Goal: Task Accomplishment & Management: Use online tool/utility

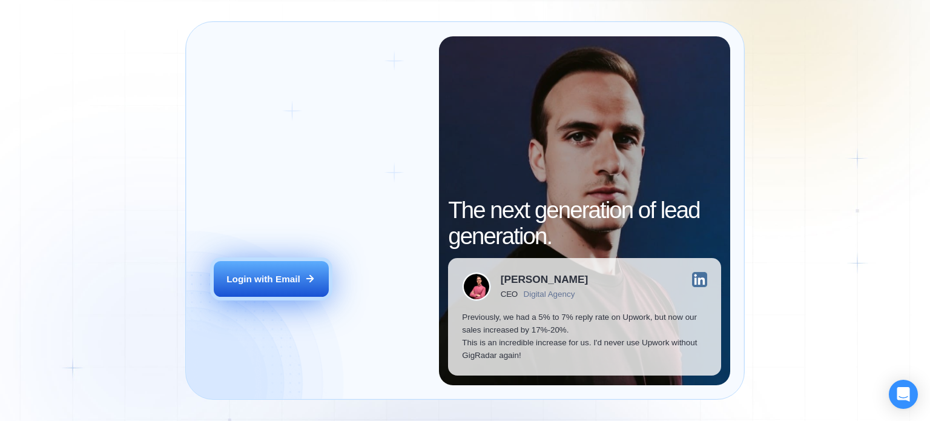
click at [285, 274] on div "Login with Email" at bounding box center [264, 279] width 74 height 13
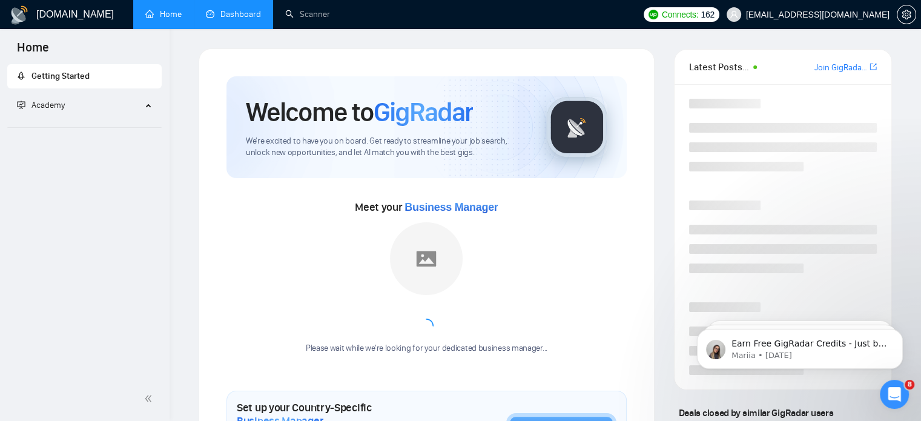
click at [221, 13] on link "Dashboard" at bounding box center [233, 14] width 55 height 10
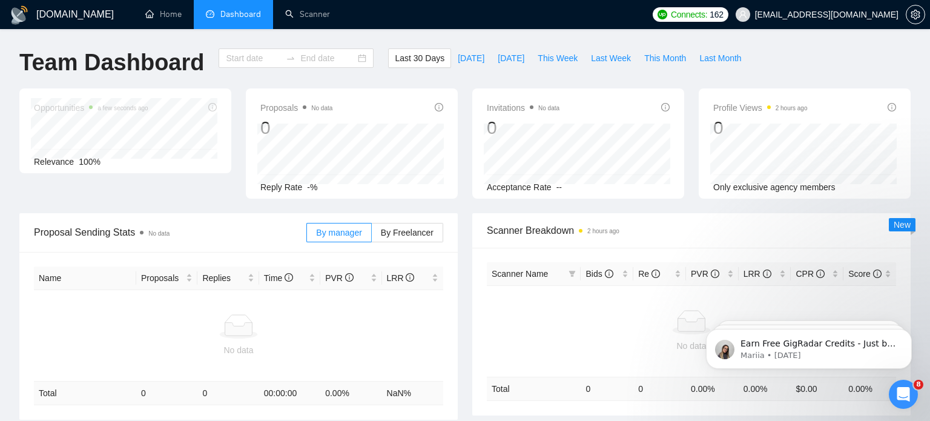
type input "[DATE]"
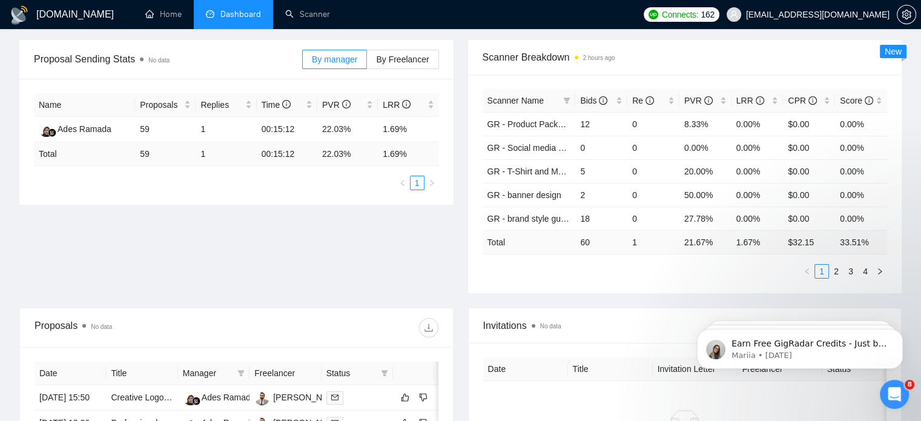
scroll to position [174, 0]
click at [833, 267] on link "2" at bounding box center [836, 270] width 13 height 13
click at [846, 274] on link "3" at bounding box center [850, 270] width 13 height 13
click at [864, 271] on link "4" at bounding box center [865, 270] width 13 height 13
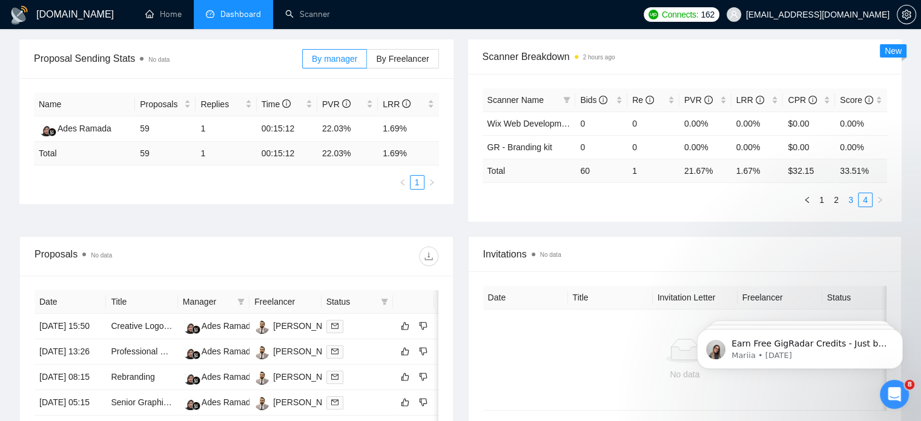
click at [849, 198] on link "3" at bounding box center [850, 199] width 13 height 13
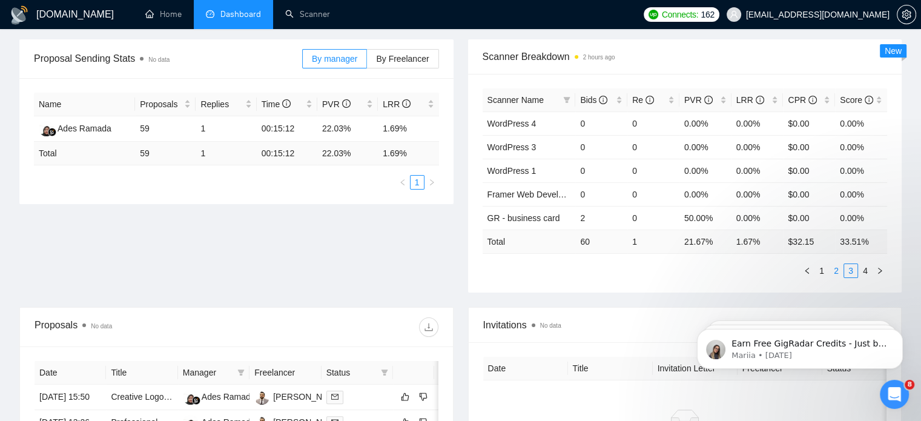
click at [833, 268] on link "2" at bounding box center [836, 270] width 13 height 13
click at [818, 270] on link "1" at bounding box center [821, 270] width 13 height 13
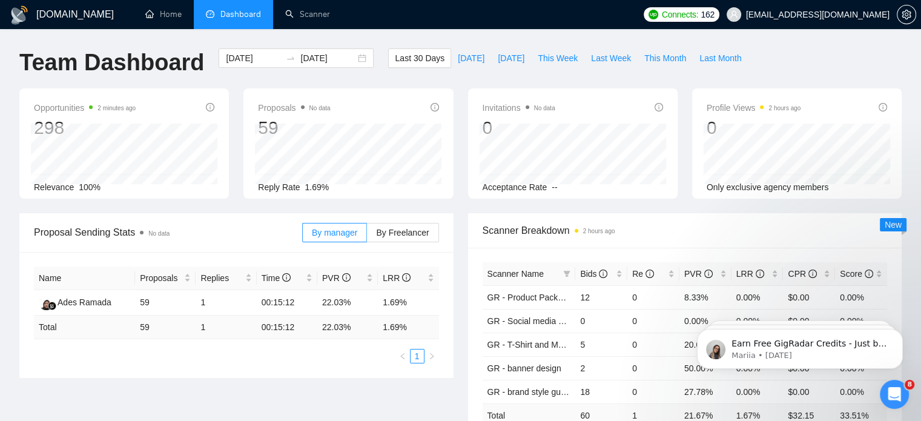
scroll to position [0, 0]
click at [291, 9] on link "Scanner" at bounding box center [307, 14] width 45 height 10
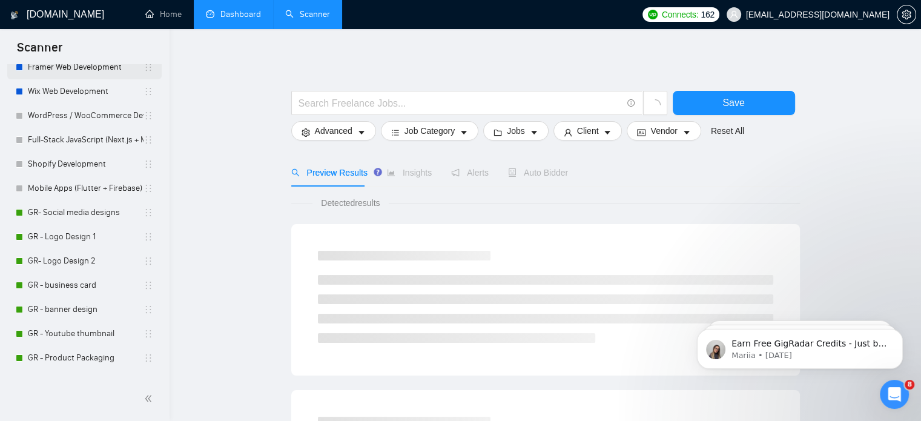
scroll to position [254, 0]
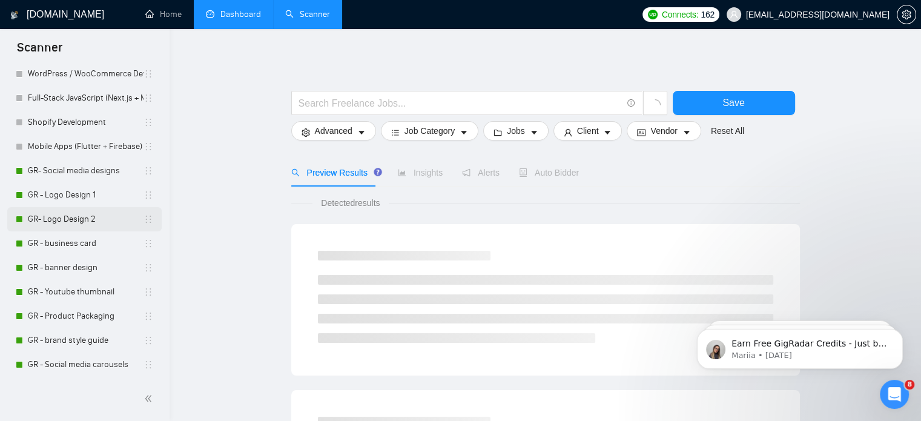
click at [65, 222] on link "GR- Logo Design 2" at bounding box center [86, 219] width 116 height 24
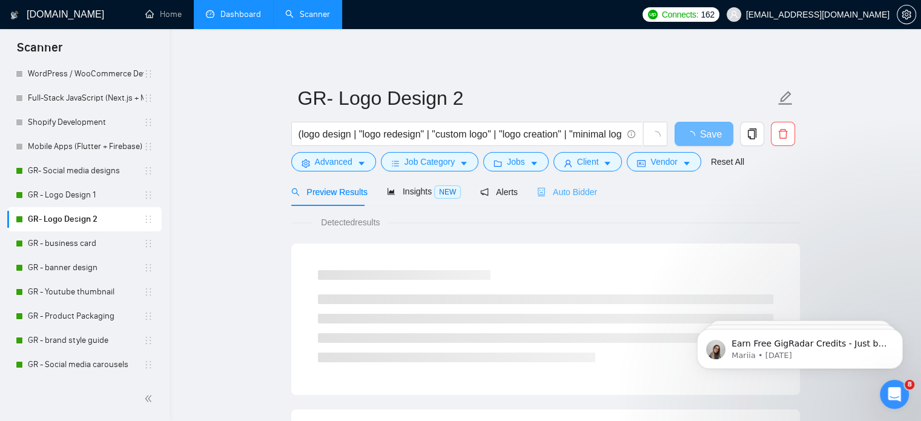
click at [560, 199] on div "Auto Bidder" at bounding box center [567, 191] width 60 height 28
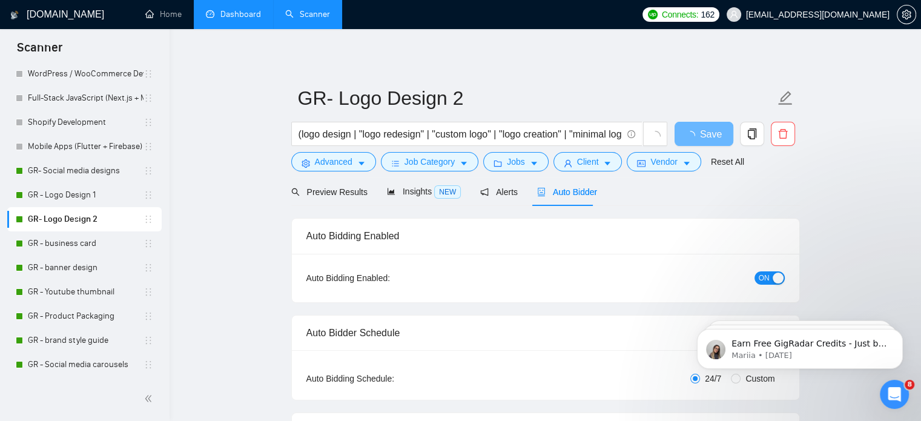
checkbox input "true"
click at [773, 280] on div "button" at bounding box center [778, 278] width 11 height 11
click at [693, 124] on button "Save" at bounding box center [704, 134] width 59 height 24
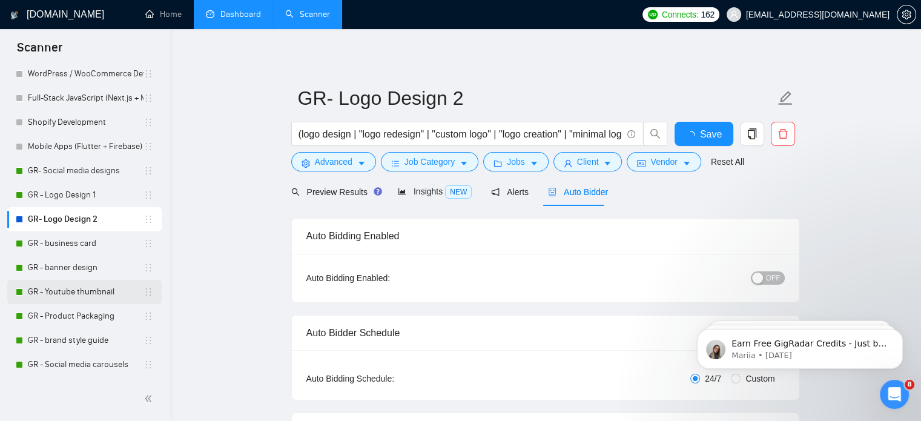
click at [96, 294] on link "GR - Youtube thumbnail" at bounding box center [86, 292] width 116 height 24
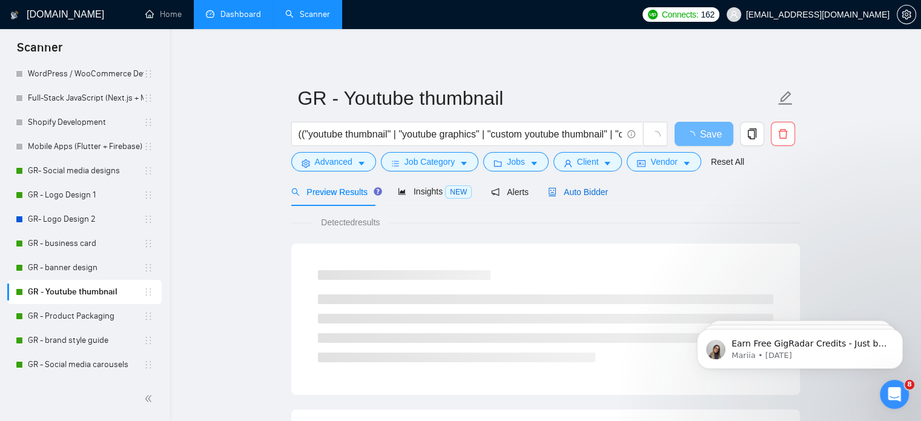
click at [574, 191] on span "Auto Bidder" at bounding box center [578, 192] width 60 height 10
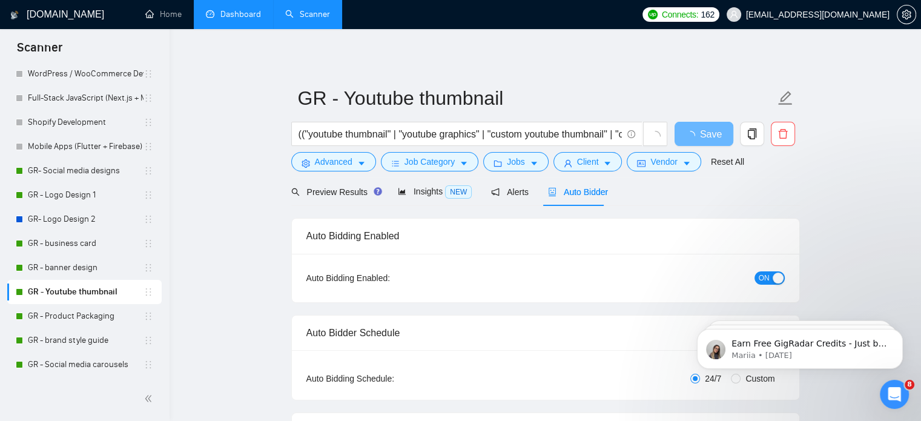
checkbox input "true"
click at [773, 276] on div "button" at bounding box center [778, 278] width 11 height 11
click at [685, 134] on button "Save" at bounding box center [704, 134] width 59 height 24
checkbox input "true"
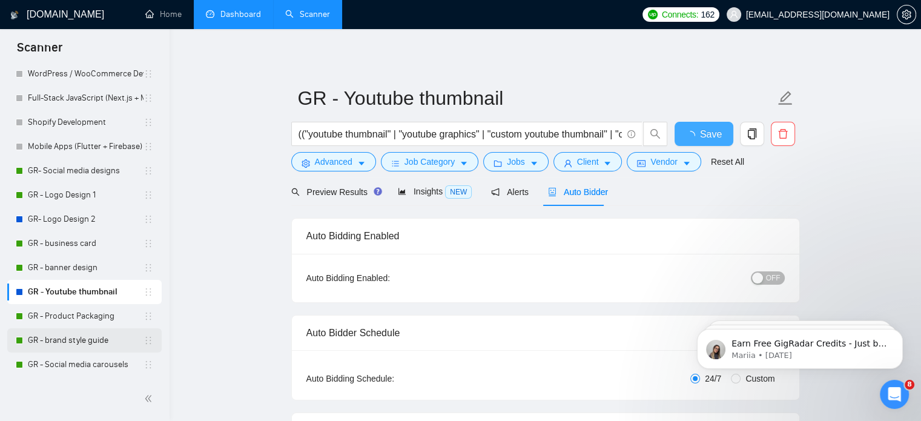
checkbox input "true"
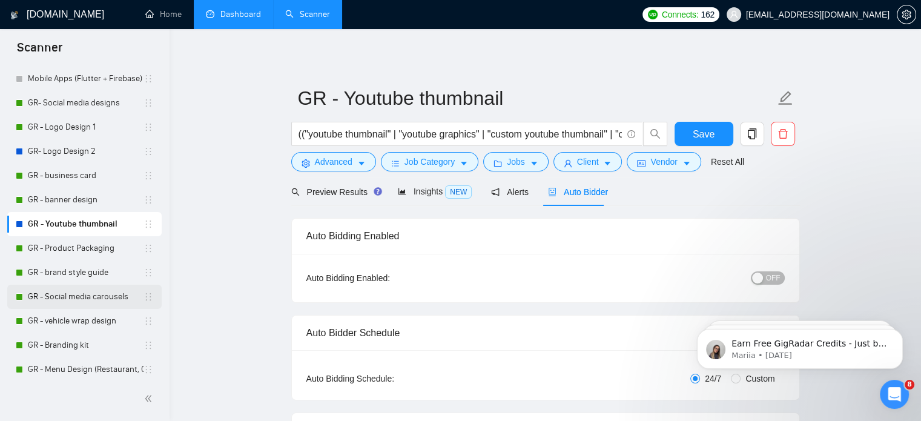
click at [91, 297] on link "GR - Social media carousels" at bounding box center [86, 297] width 116 height 24
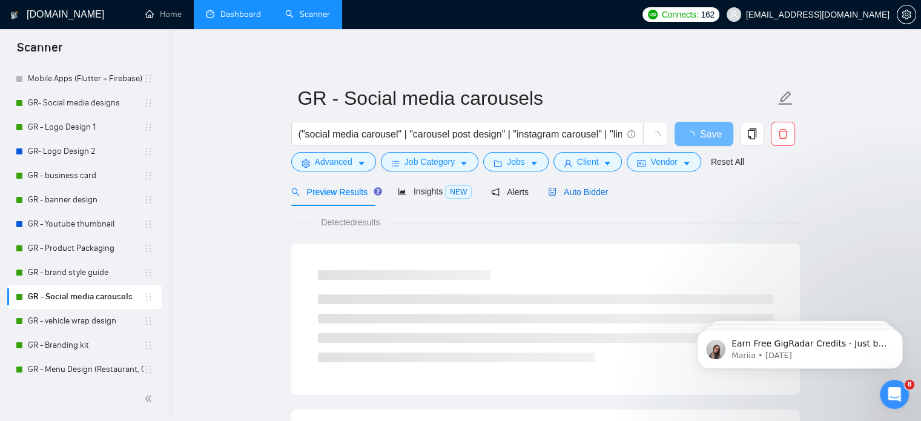
click at [569, 194] on span "Auto Bidder" at bounding box center [578, 192] width 60 height 10
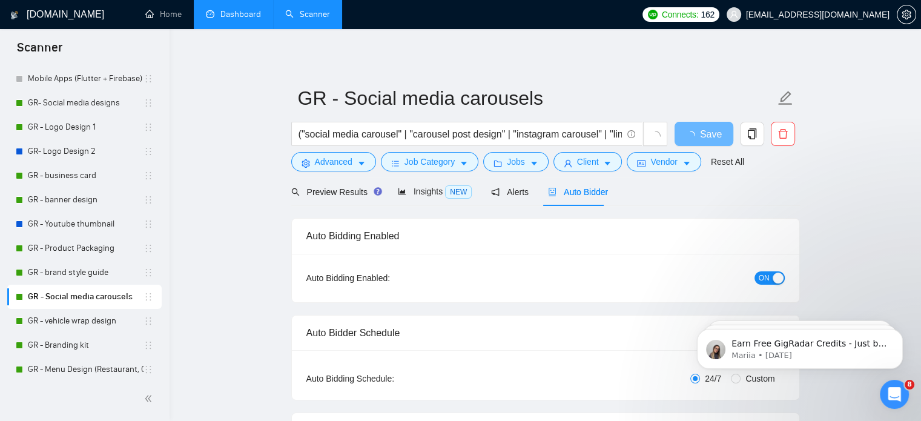
checkbox input "true"
click at [761, 280] on span "ON" at bounding box center [764, 277] width 11 height 13
click at [695, 132] on button "Save" at bounding box center [704, 134] width 59 height 24
click at [695, 132] on span "Save" at bounding box center [704, 134] width 22 height 15
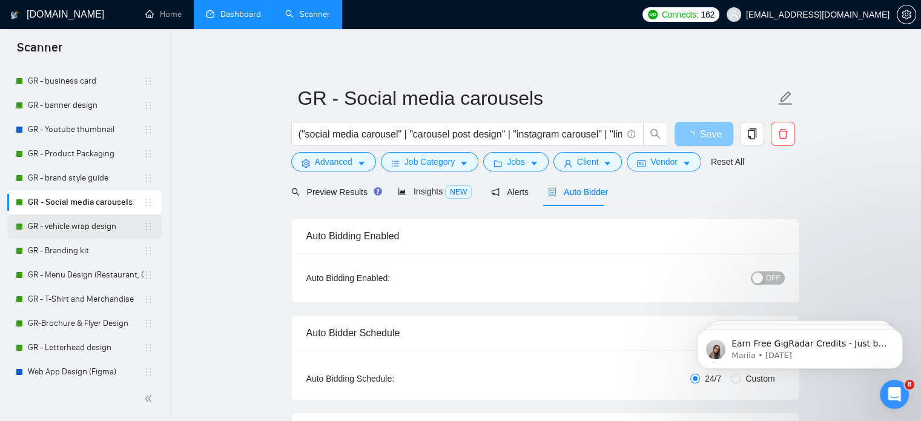
scroll to position [424, 0]
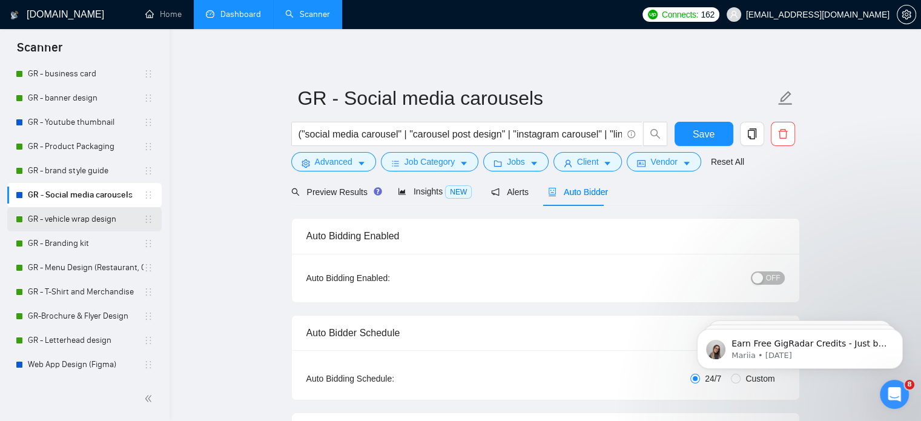
click at [88, 220] on link "GR - vehicle wrap design" at bounding box center [86, 219] width 116 height 24
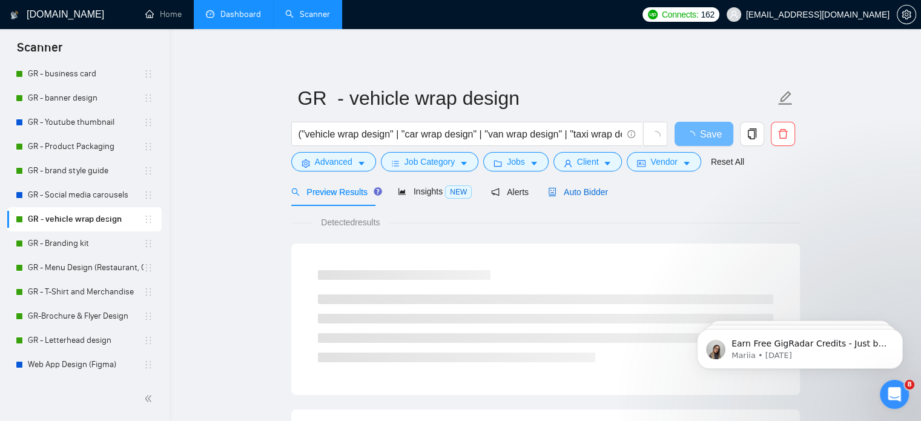
click at [579, 188] on span "Auto Bidder" at bounding box center [578, 192] width 60 height 10
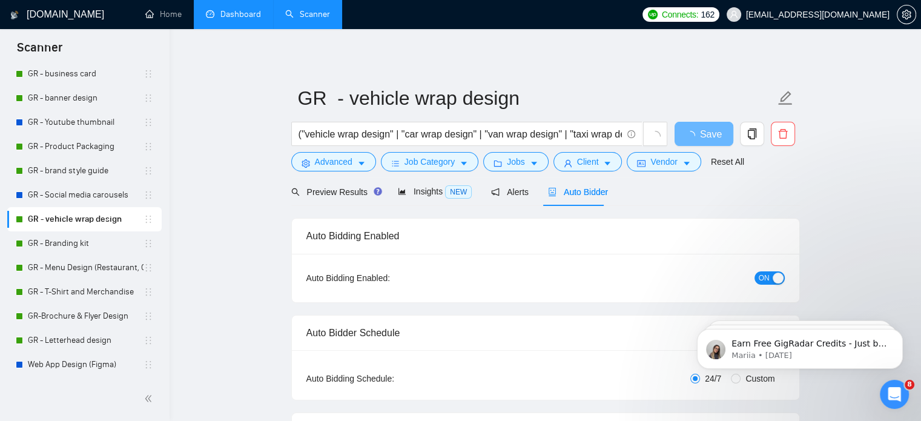
checkbox input "true"
click at [761, 284] on span "ON" at bounding box center [764, 277] width 11 height 13
click at [696, 128] on span "Save" at bounding box center [704, 134] width 22 height 15
checkbox input "true"
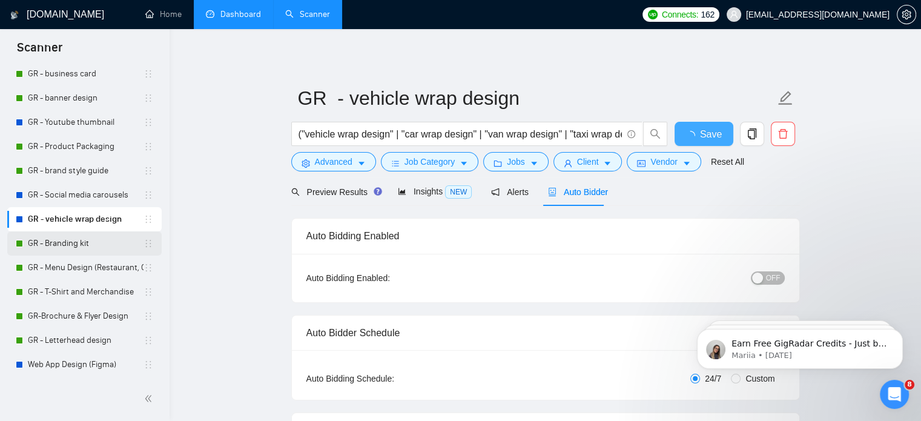
checkbox input "true"
click at [96, 246] on link "GR - Branding kit" at bounding box center [86, 243] width 116 height 24
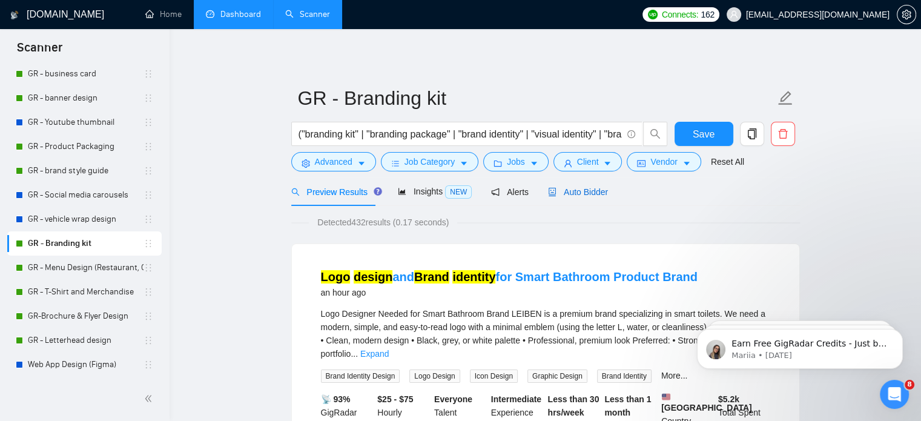
click at [578, 196] on span "Auto Bidder" at bounding box center [578, 192] width 60 height 10
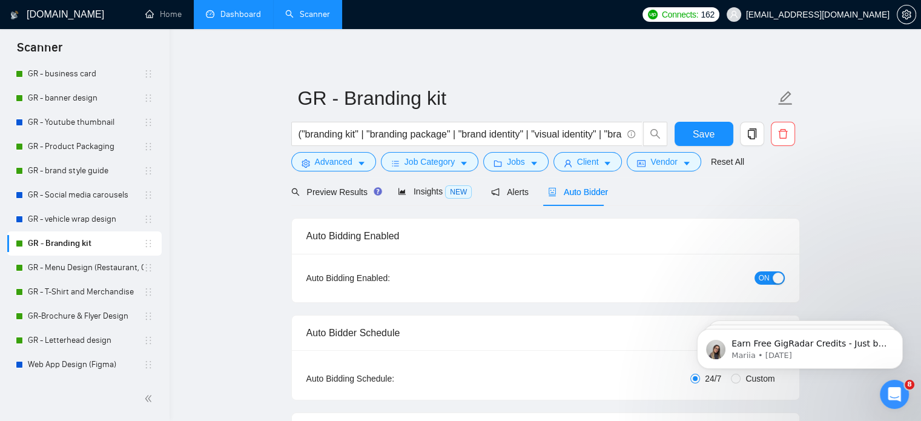
checkbox input "true"
click at [758, 277] on button "ON" at bounding box center [770, 277] width 30 height 13
click at [684, 130] on button "Save" at bounding box center [704, 134] width 59 height 24
click at [84, 266] on link "GR - Menu Design (Restaurant, Café)" at bounding box center [86, 268] width 116 height 24
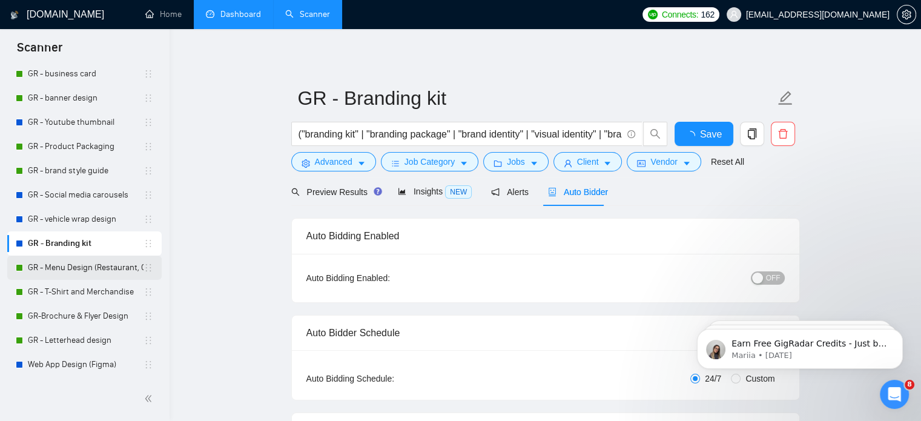
checkbox input "true"
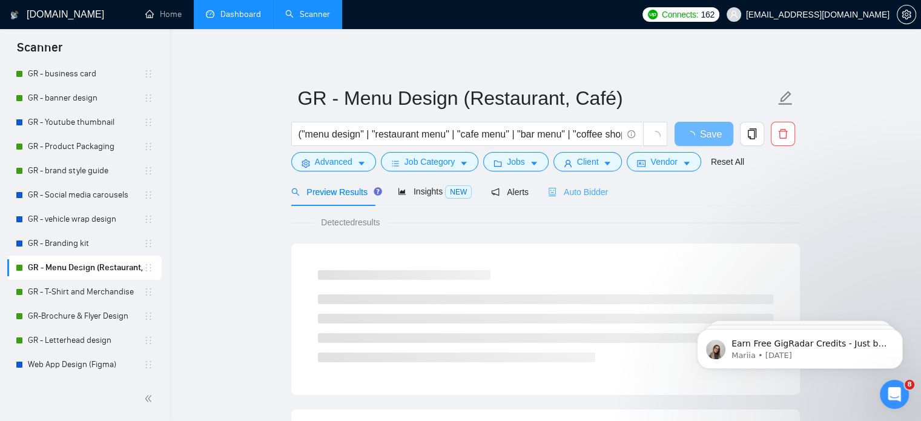
click at [552, 179] on div "Auto Bidder" at bounding box center [578, 191] width 60 height 28
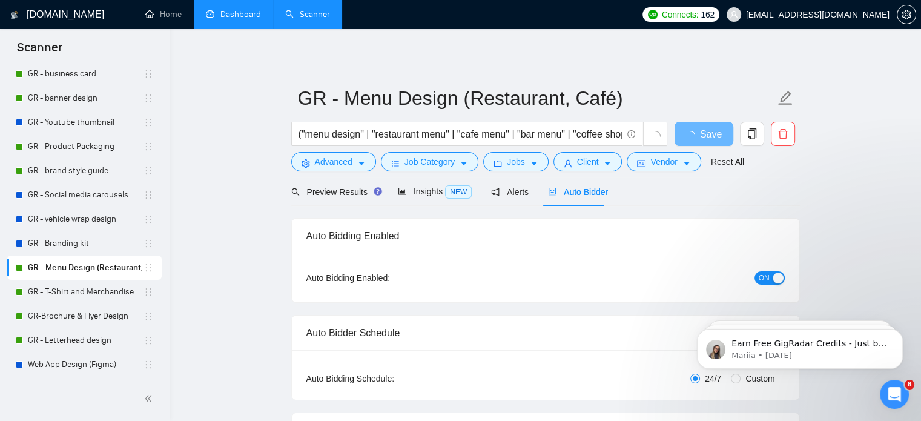
checkbox input "true"
click at [769, 273] on span "ON" at bounding box center [764, 277] width 11 height 13
click at [701, 130] on span "Save" at bounding box center [704, 134] width 22 height 15
click at [57, 295] on link "GR - T-Shirt and Merchandise" at bounding box center [86, 292] width 116 height 24
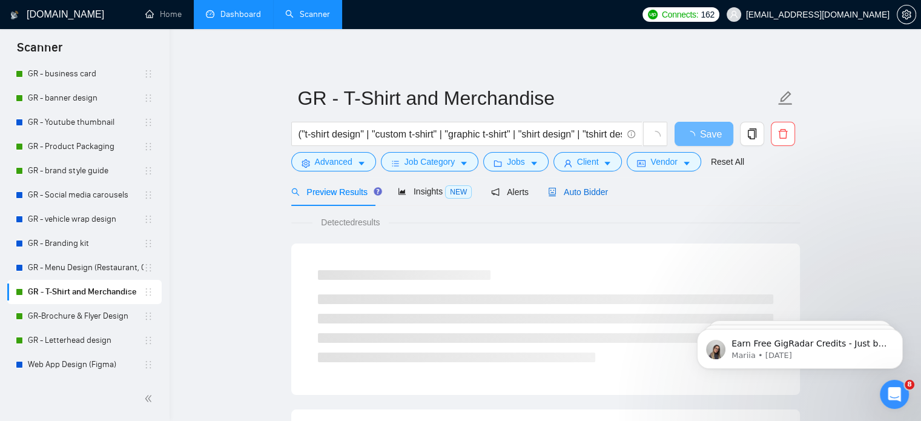
click at [589, 191] on span "Auto Bidder" at bounding box center [578, 192] width 60 height 10
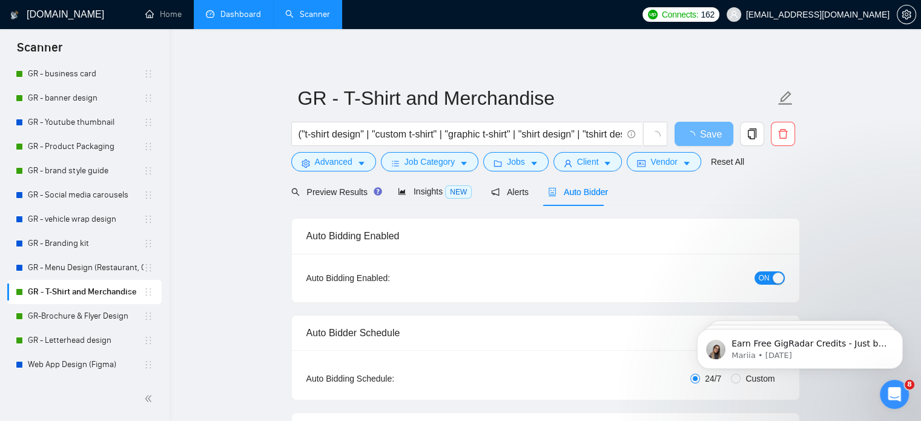
checkbox input "true"
click at [761, 283] on span "ON" at bounding box center [764, 277] width 11 height 13
click at [700, 134] on span "Save" at bounding box center [704, 134] width 22 height 15
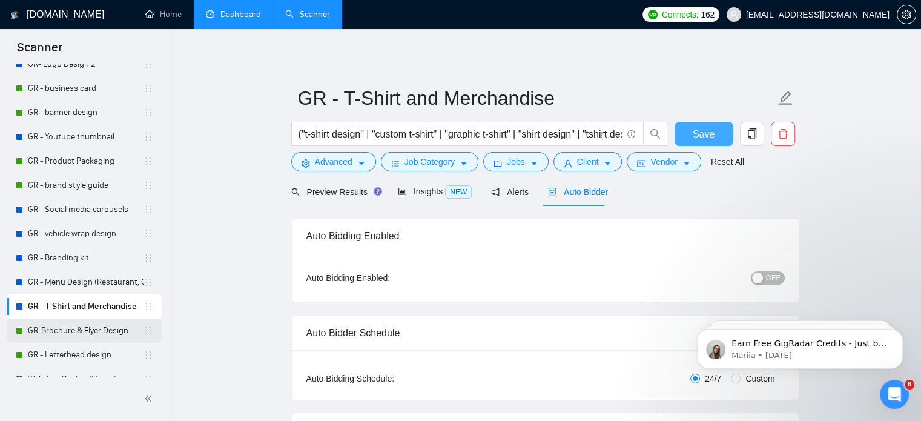
scroll to position [424, 0]
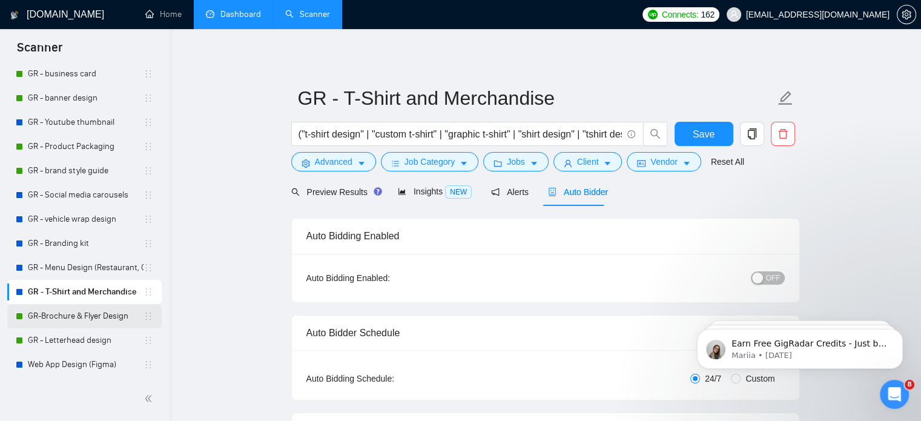
click at [68, 322] on link "GR-Brochure & Flyer Design" at bounding box center [86, 316] width 116 height 24
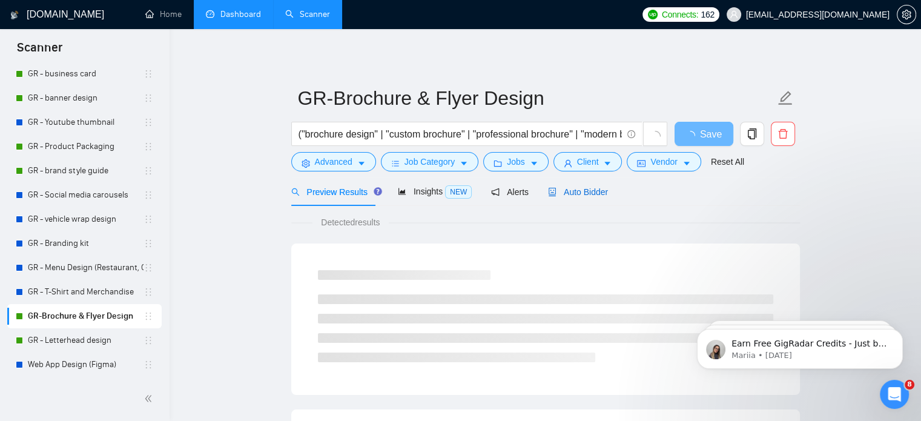
click at [548, 195] on icon "robot" at bounding box center [552, 192] width 8 height 8
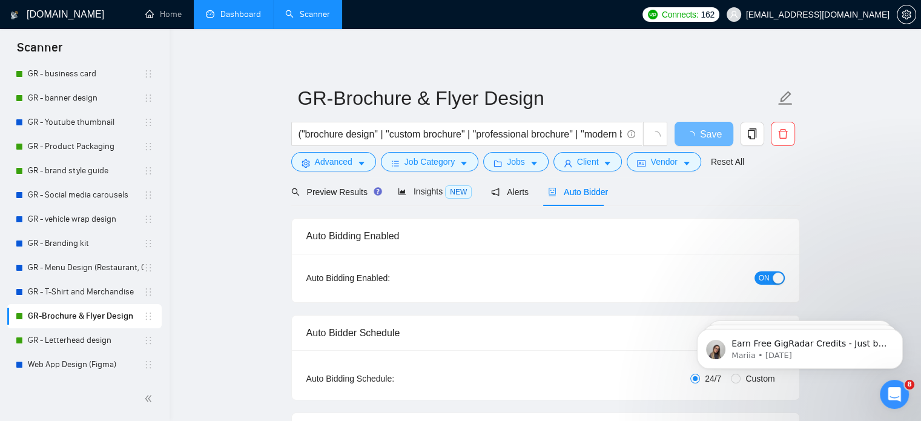
checkbox input "true"
click at [772, 276] on button "ON" at bounding box center [770, 277] width 30 height 13
click at [687, 126] on button "Save" at bounding box center [704, 134] width 59 height 24
click at [80, 339] on link "GR - Letterhead design" at bounding box center [86, 340] width 116 height 24
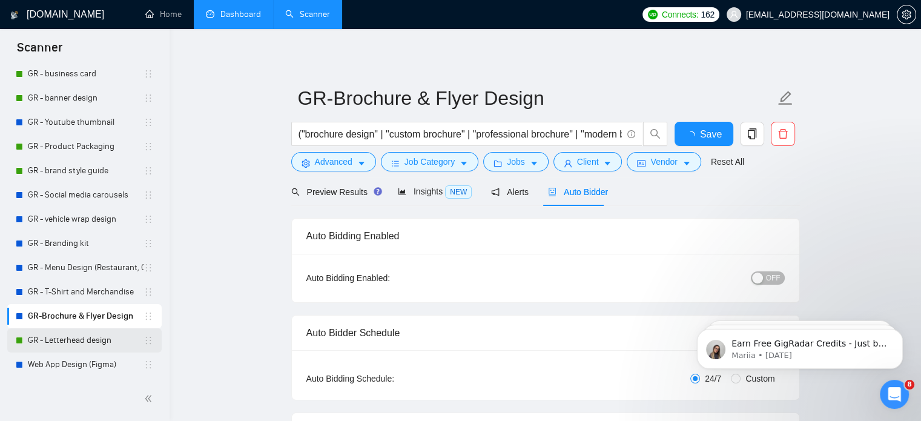
checkbox input "true"
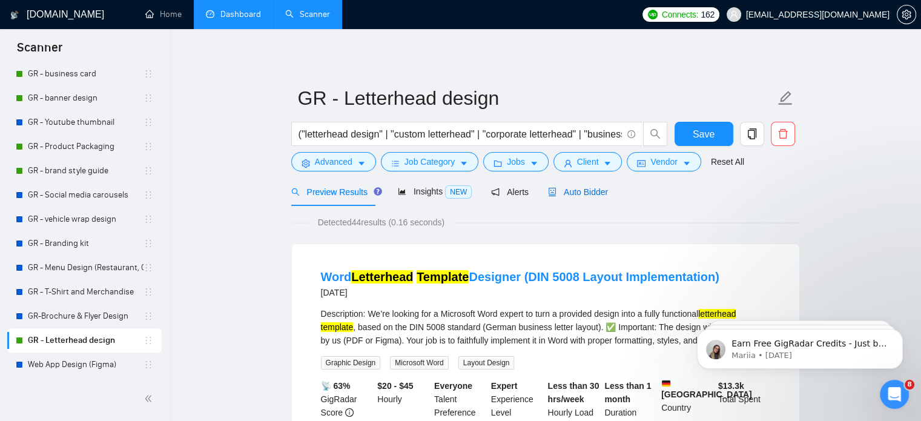
click at [578, 192] on span "Auto Bidder" at bounding box center [578, 192] width 60 height 10
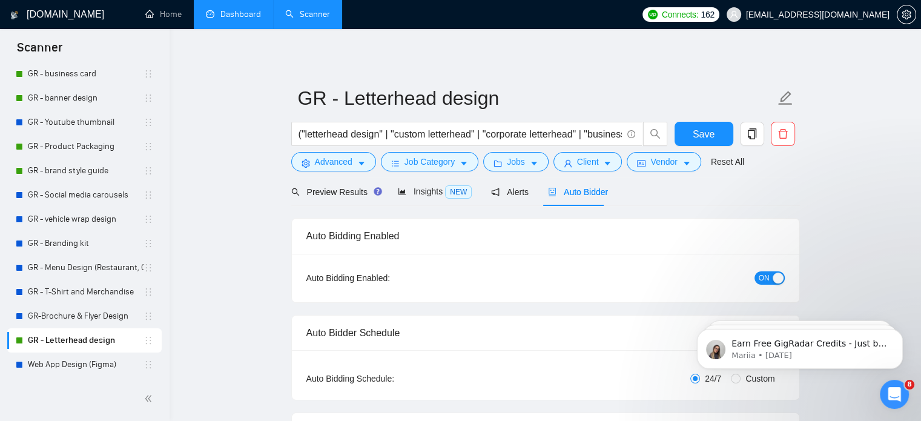
checkbox input "true"
click at [759, 280] on span "ON" at bounding box center [764, 277] width 11 height 13
click at [704, 133] on span "Save" at bounding box center [704, 134] width 22 height 15
